Goal: Task Accomplishment & Management: Use online tool/utility

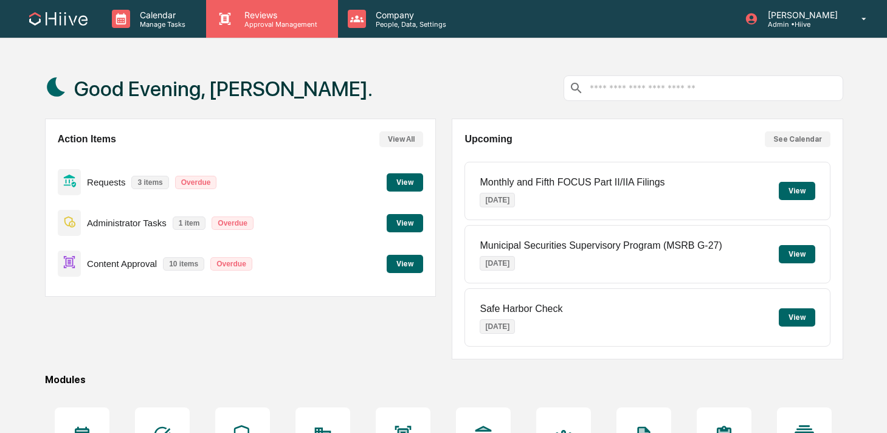
click at [253, 18] on p "Reviews" at bounding box center [279, 15] width 89 height 10
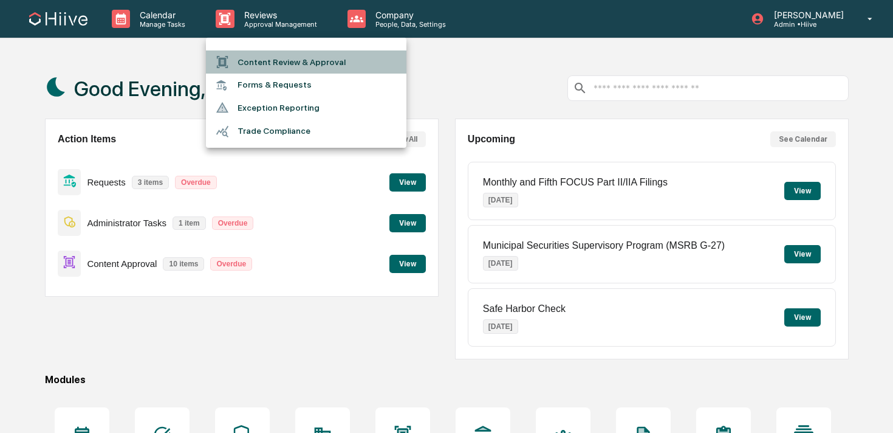
click at [252, 60] on li "Content Review & Approval" at bounding box center [306, 61] width 201 height 23
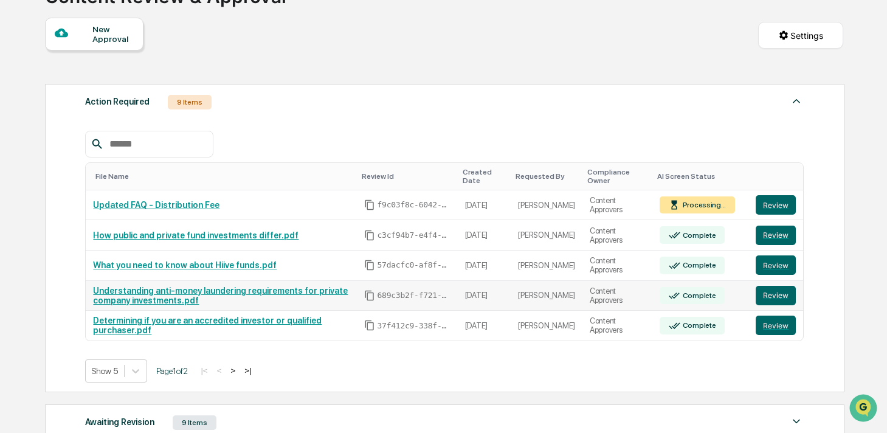
scroll to position [147, 0]
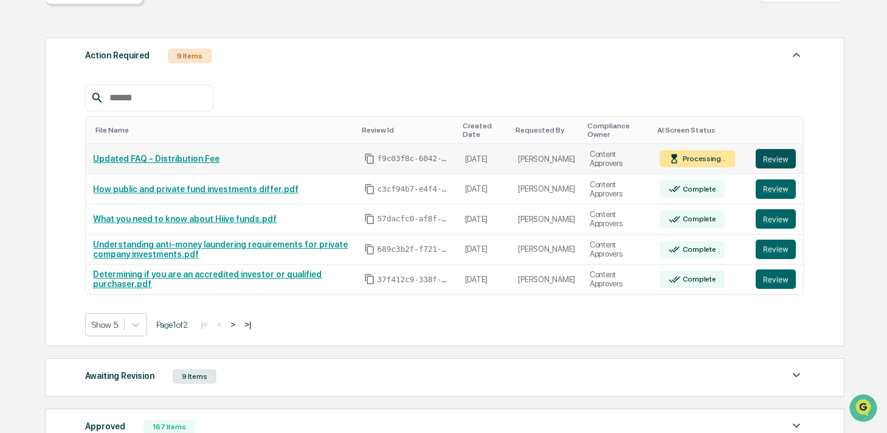
click at [762, 159] on button "Review" at bounding box center [775, 158] width 40 height 19
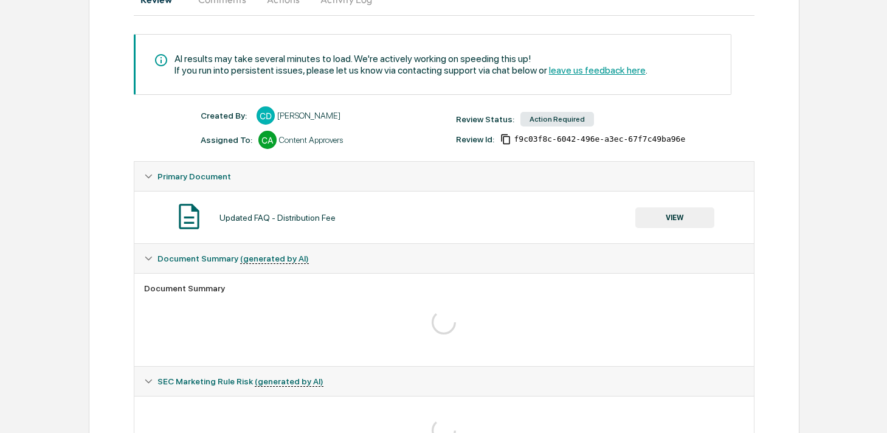
scroll to position [161, 0]
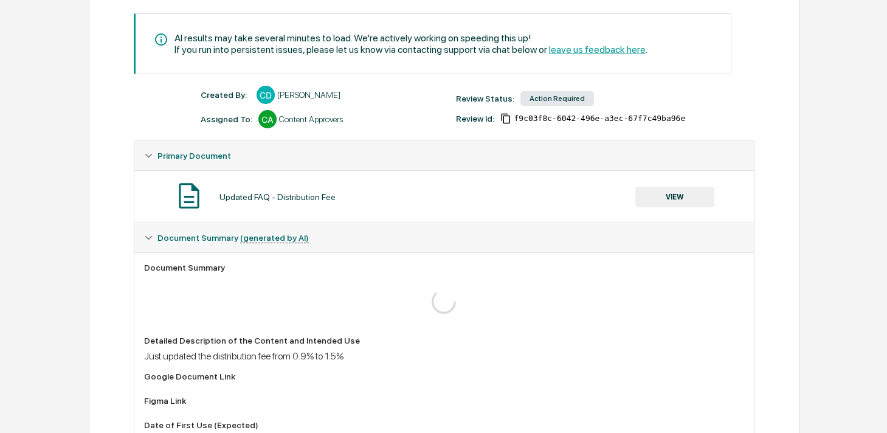
click at [655, 194] on button "VIEW" at bounding box center [674, 197] width 79 height 21
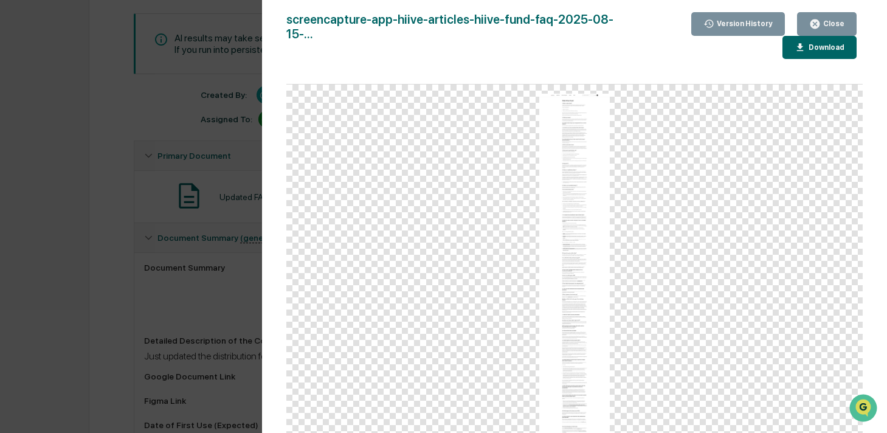
click at [594, 143] on img at bounding box center [574, 265] width 71 height 342
click at [817, 26] on icon "button" at bounding box center [815, 24] width 12 height 12
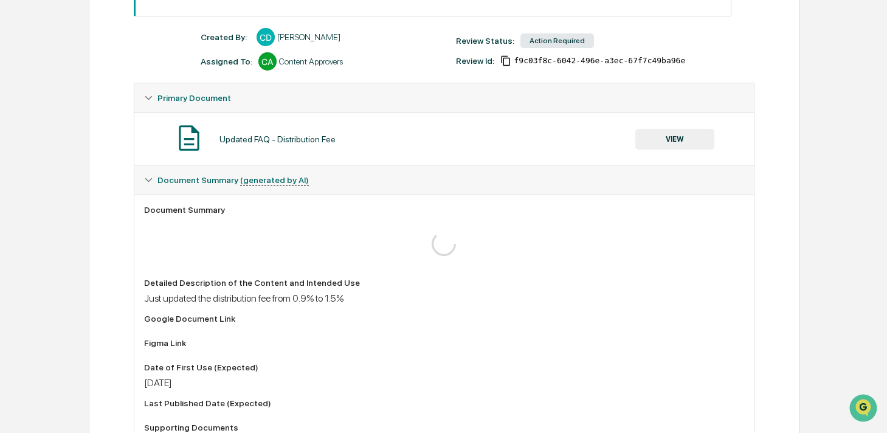
scroll to position [223, 0]
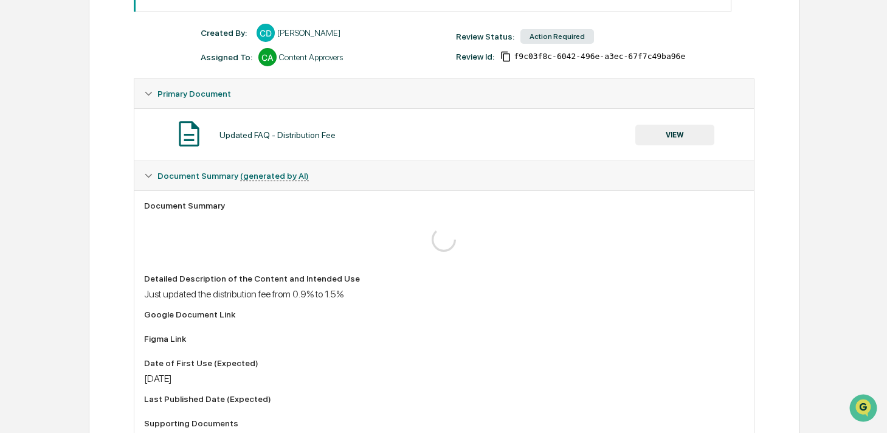
click at [652, 138] on button "VIEW" at bounding box center [674, 135] width 79 height 21
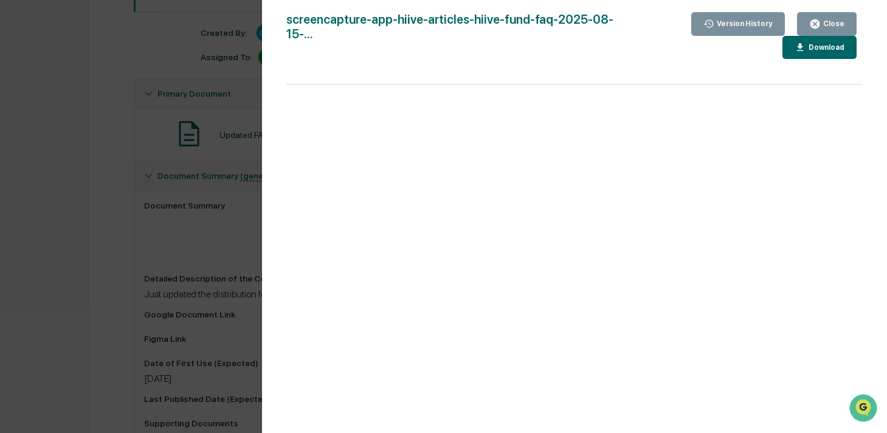
click at [804, 42] on icon "button" at bounding box center [800, 48] width 12 height 12
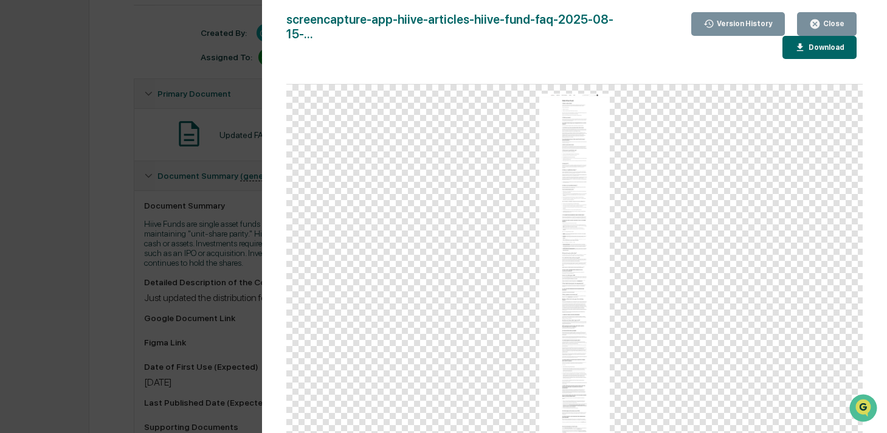
click at [196, 100] on div "Version History 08/15/2025, 11:20 PM Chris DeLap screencapture-app-hiive-articl…" at bounding box center [443, 216] width 887 height 433
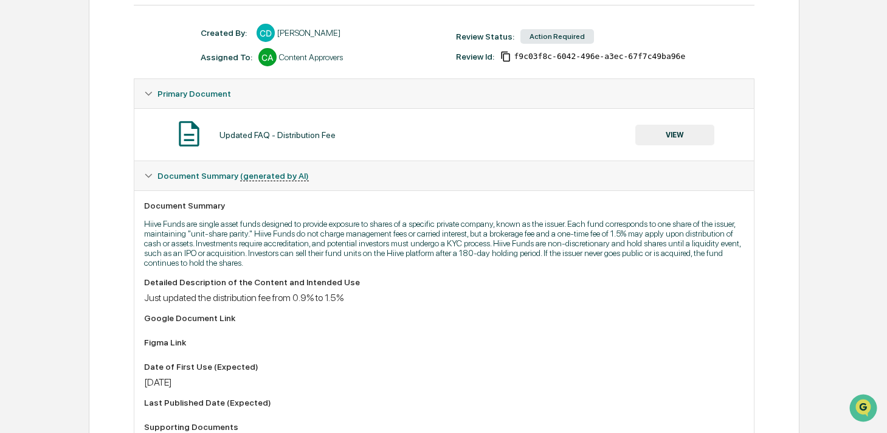
scroll to position [0, 0]
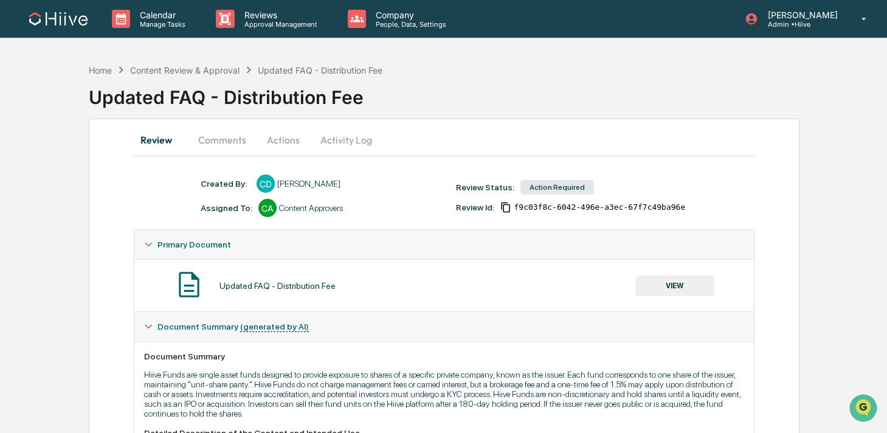
click at [208, 140] on button "Comments" at bounding box center [221, 139] width 67 height 29
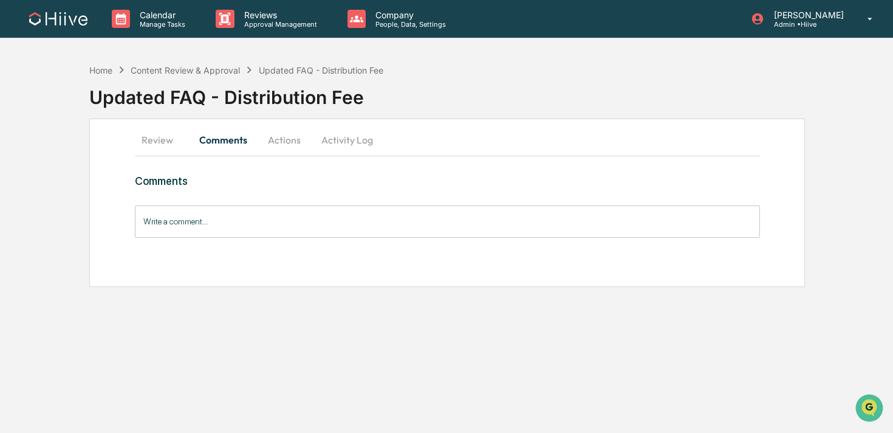
click at [167, 223] on input "Write a comment..." at bounding box center [447, 221] width 625 height 32
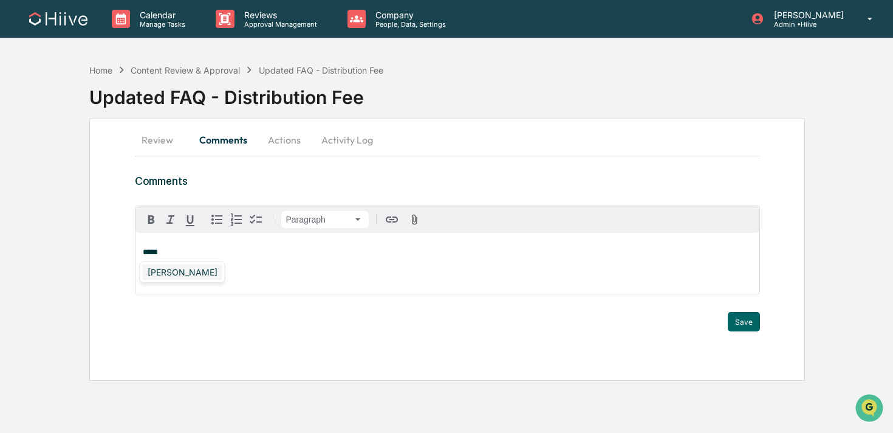
click at [163, 272] on div "Susan Woodard" at bounding box center [183, 271] width 80 height 15
click at [742, 317] on button "Save" at bounding box center [744, 321] width 32 height 19
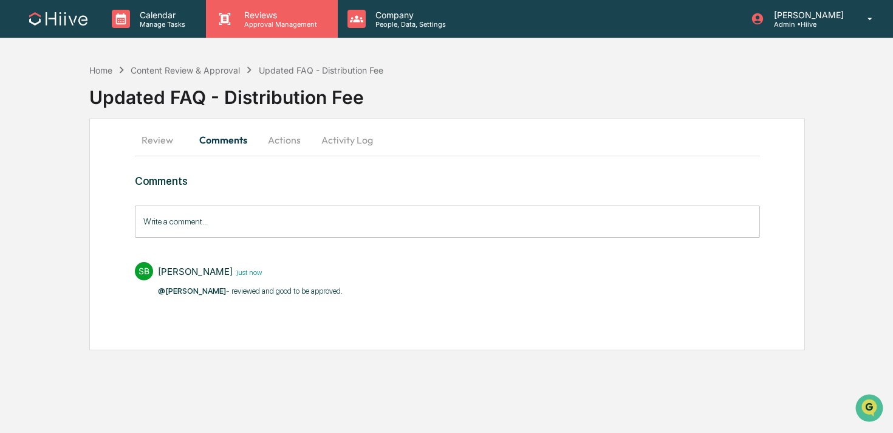
click at [242, 29] on div "Reviews Approval Management" at bounding box center [271, 19] width 131 height 38
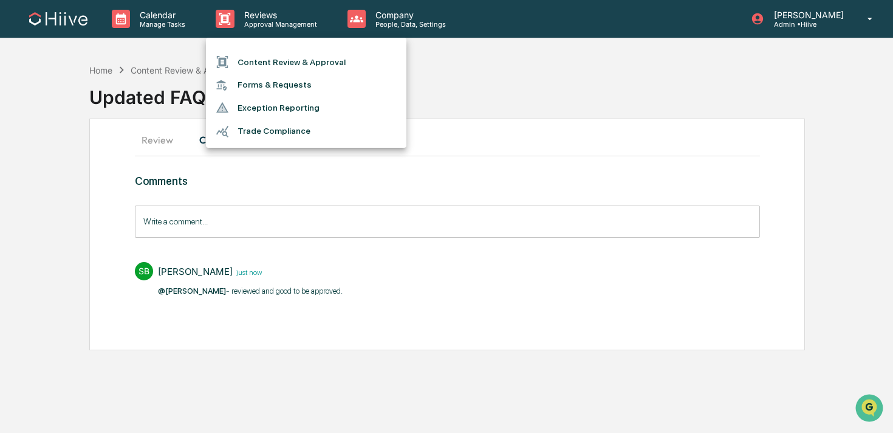
click at [243, 57] on li "Content Review & Approval" at bounding box center [306, 61] width 201 height 23
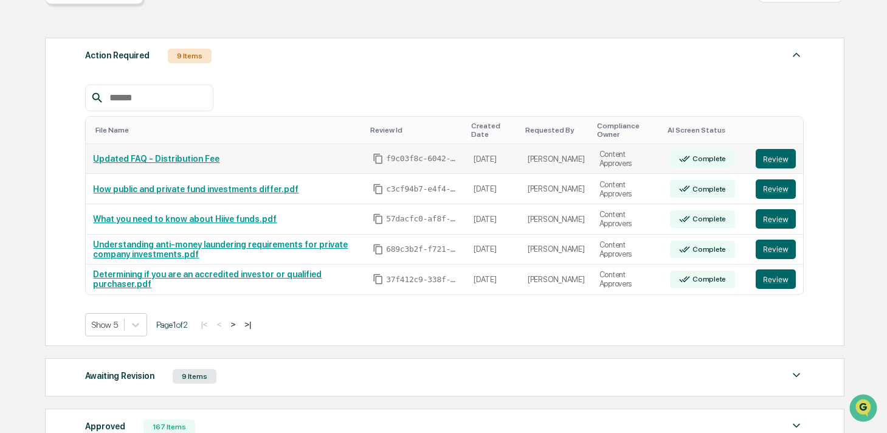
scroll to position [150, 0]
